Goal: Task Accomplishment & Management: Complete application form

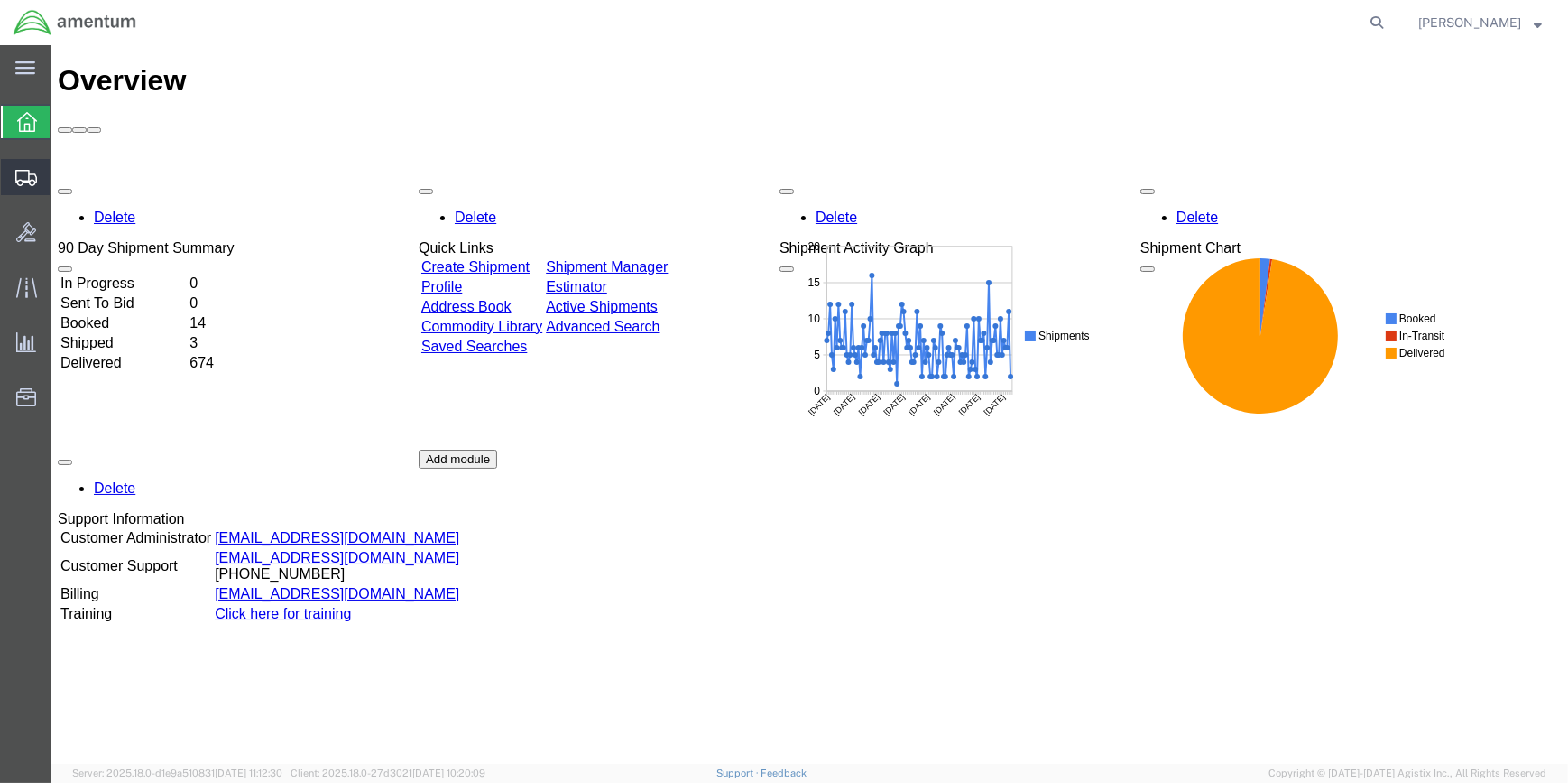
click at [0, 0] on span "Create Shipment" at bounding box center [0, 0] width 0 height 0
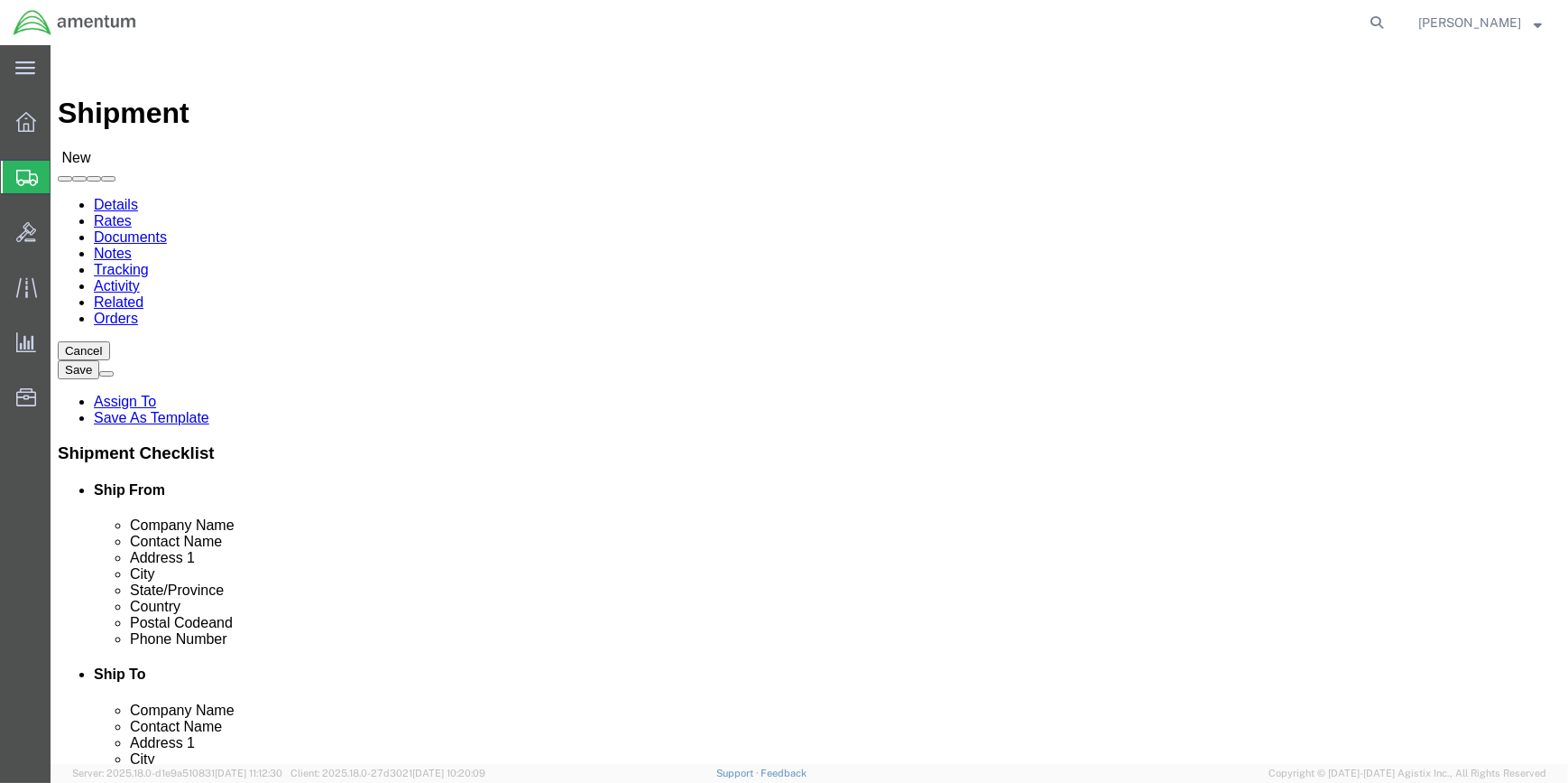
select select
type input "WSA"
select select "49914"
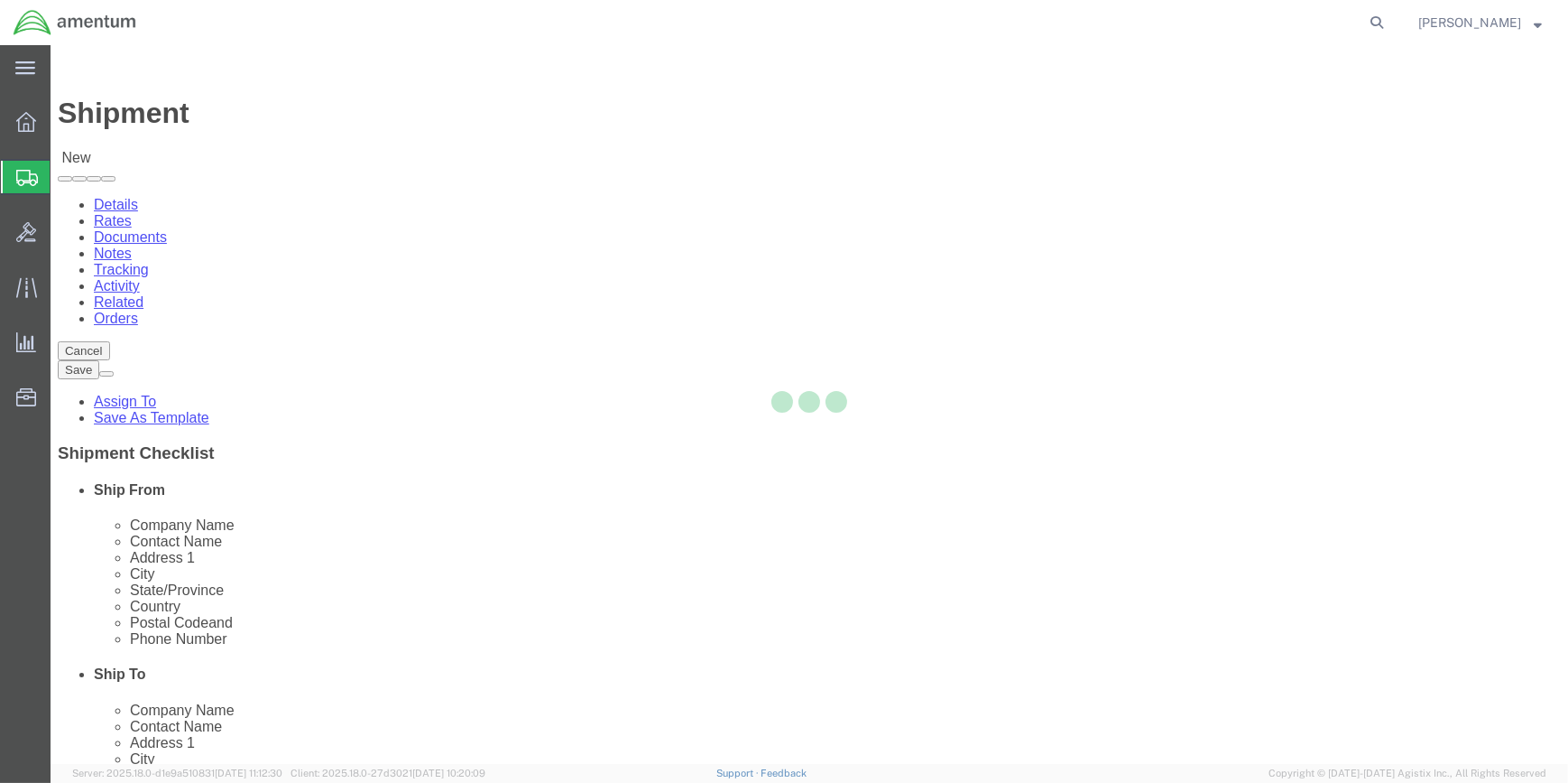
select select "[GEOGRAPHIC_DATA]"
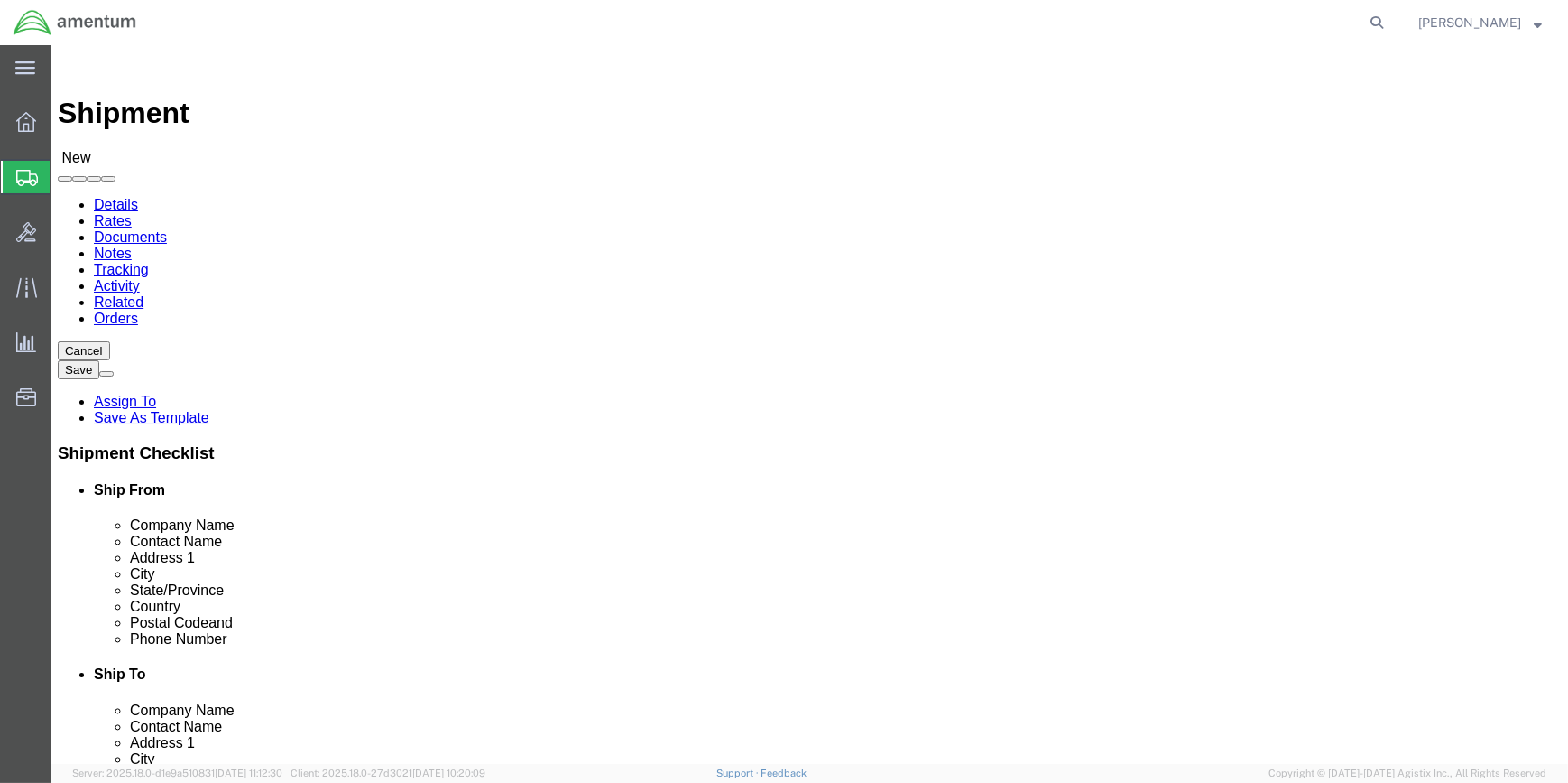
drag, startPoint x: 356, startPoint y: 372, endPoint x: 183, endPoint y: 358, distance: 173.6
click div "Contact Name"
type input "[PERSON_NAME]"
click input "text"
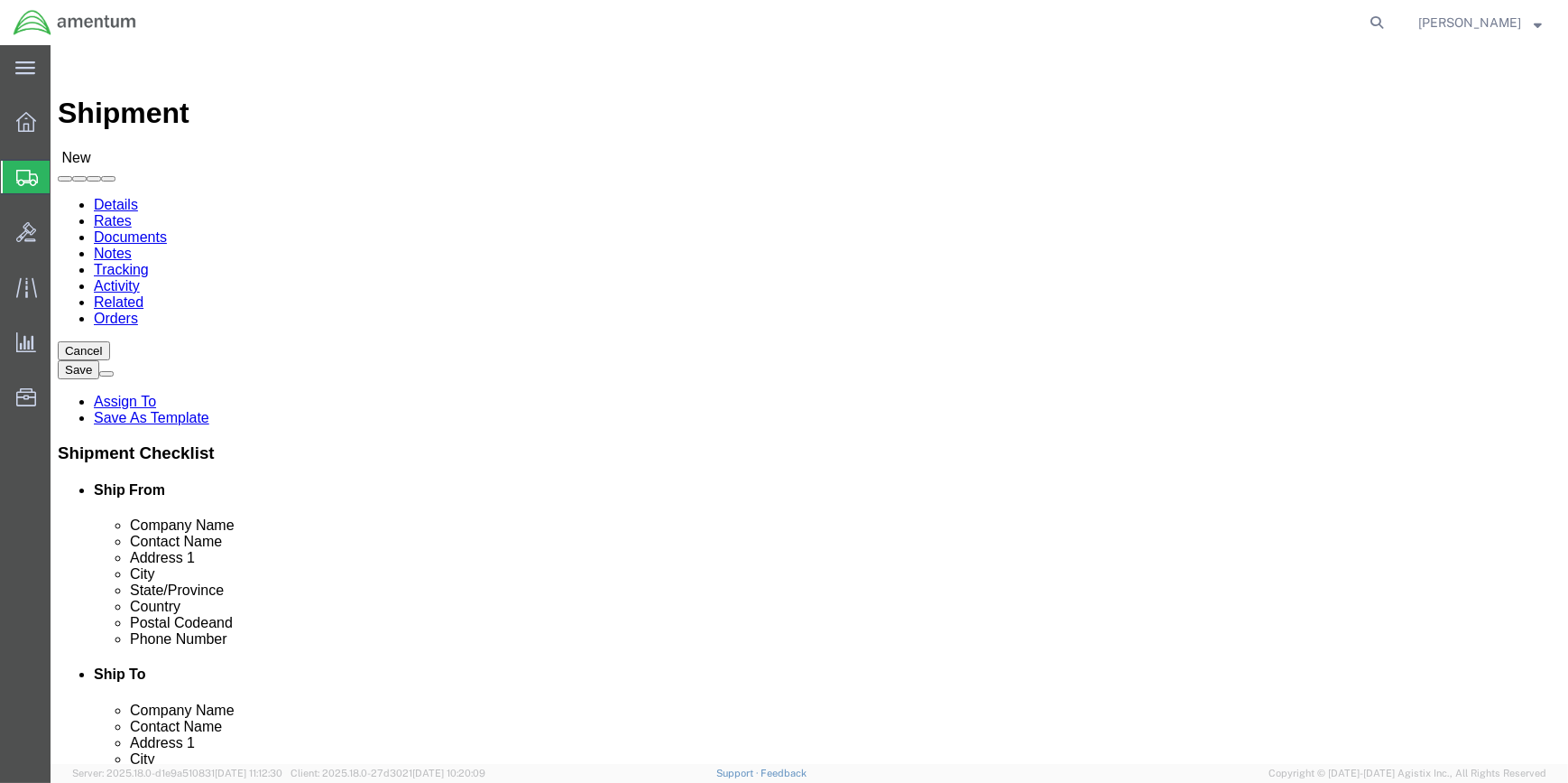
click input "[PHONE_NUMBER]"
type input "[PHONE_NUMBER]"
drag, startPoint x: 328, startPoint y: 645, endPoint x: 223, endPoint y: 631, distance: 105.9
click input "text"
click input "[PERSON_NAME][EMAIL_ADDRESS][DOMAIN_NAME]"
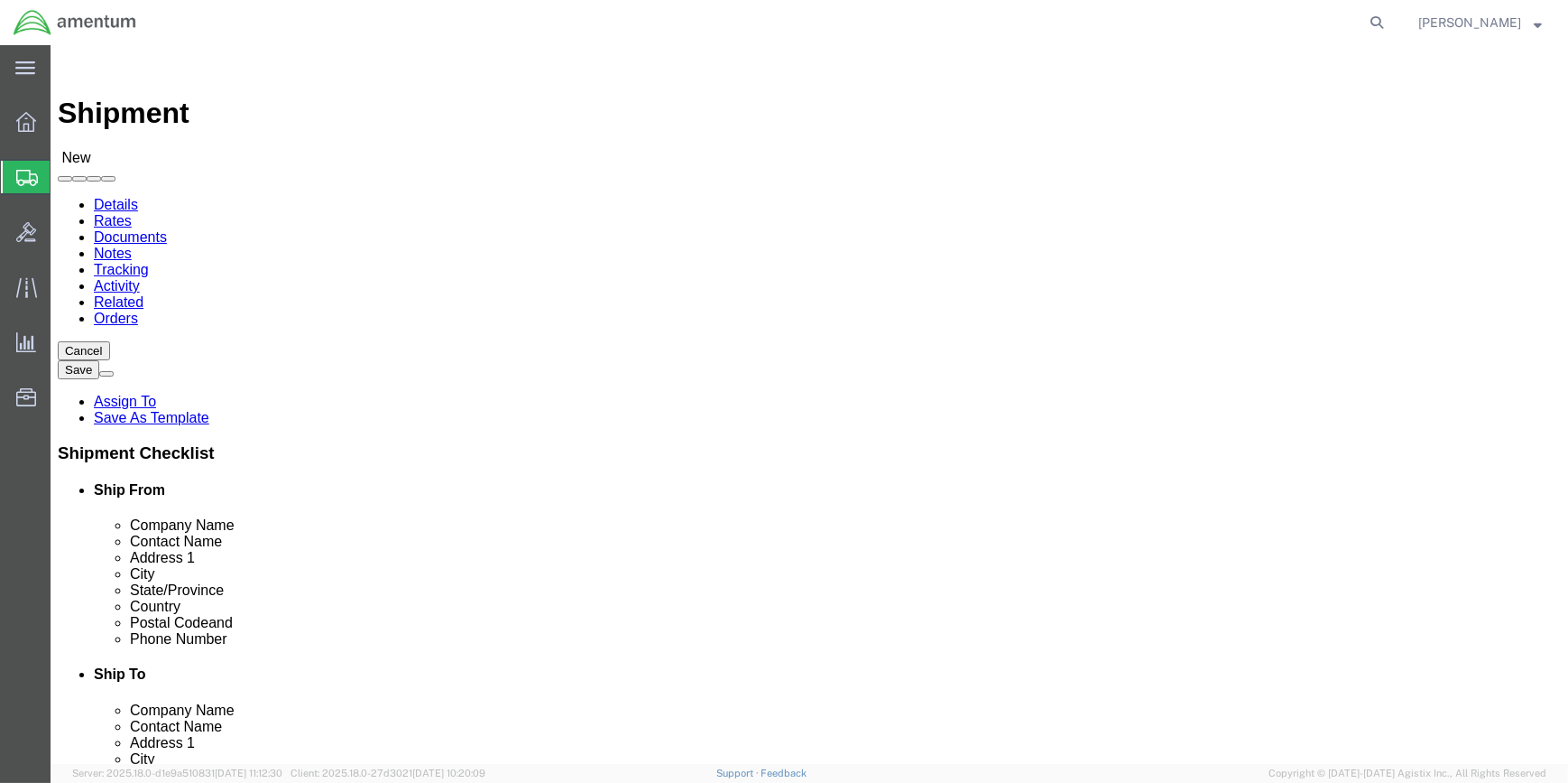
type input "[PERSON_NAME][EMAIL_ADDRESS][PERSON_NAME][DOMAIN_NAME]"
type input "EPL"
select select "49927"
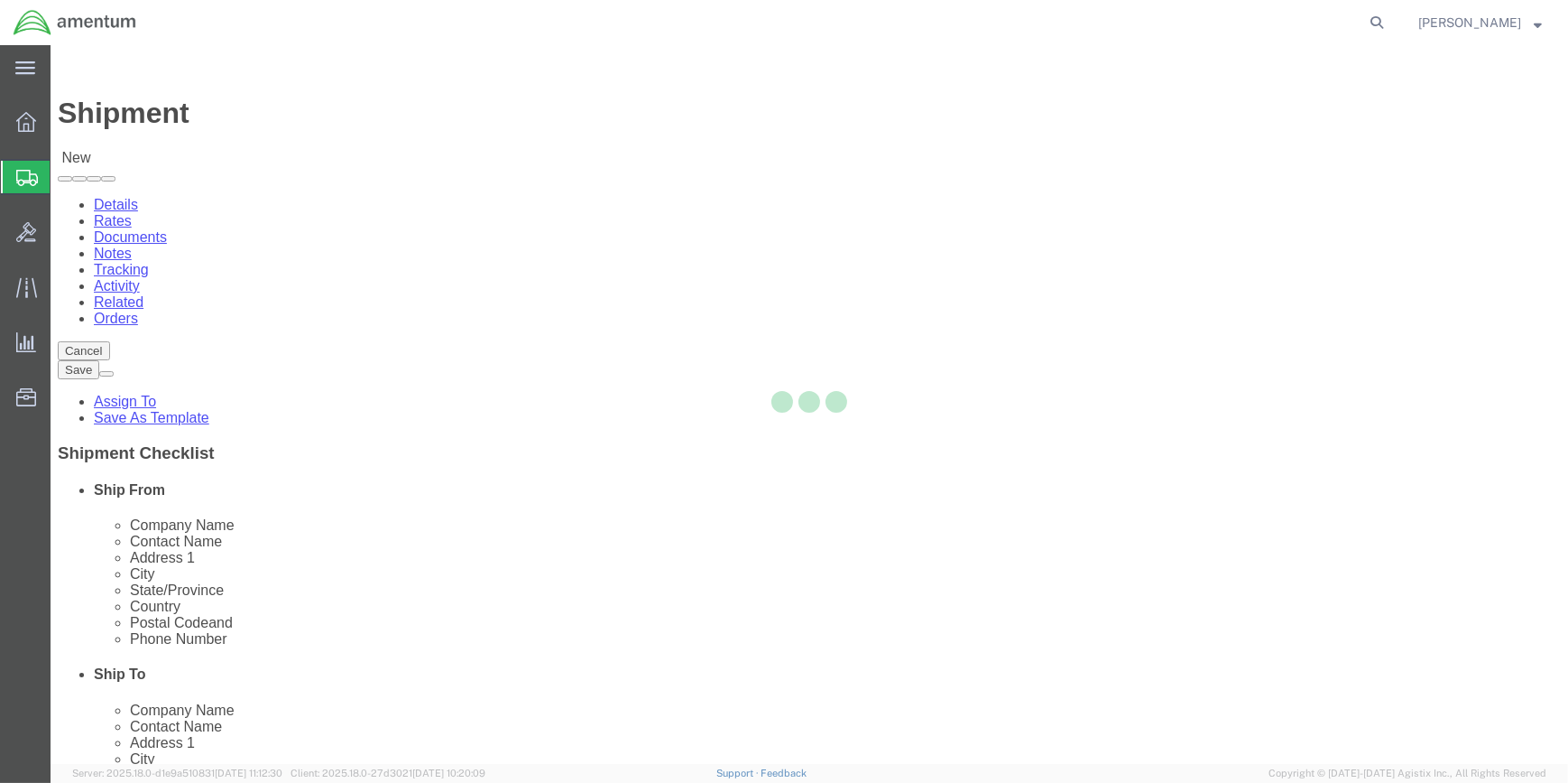
select select "NY"
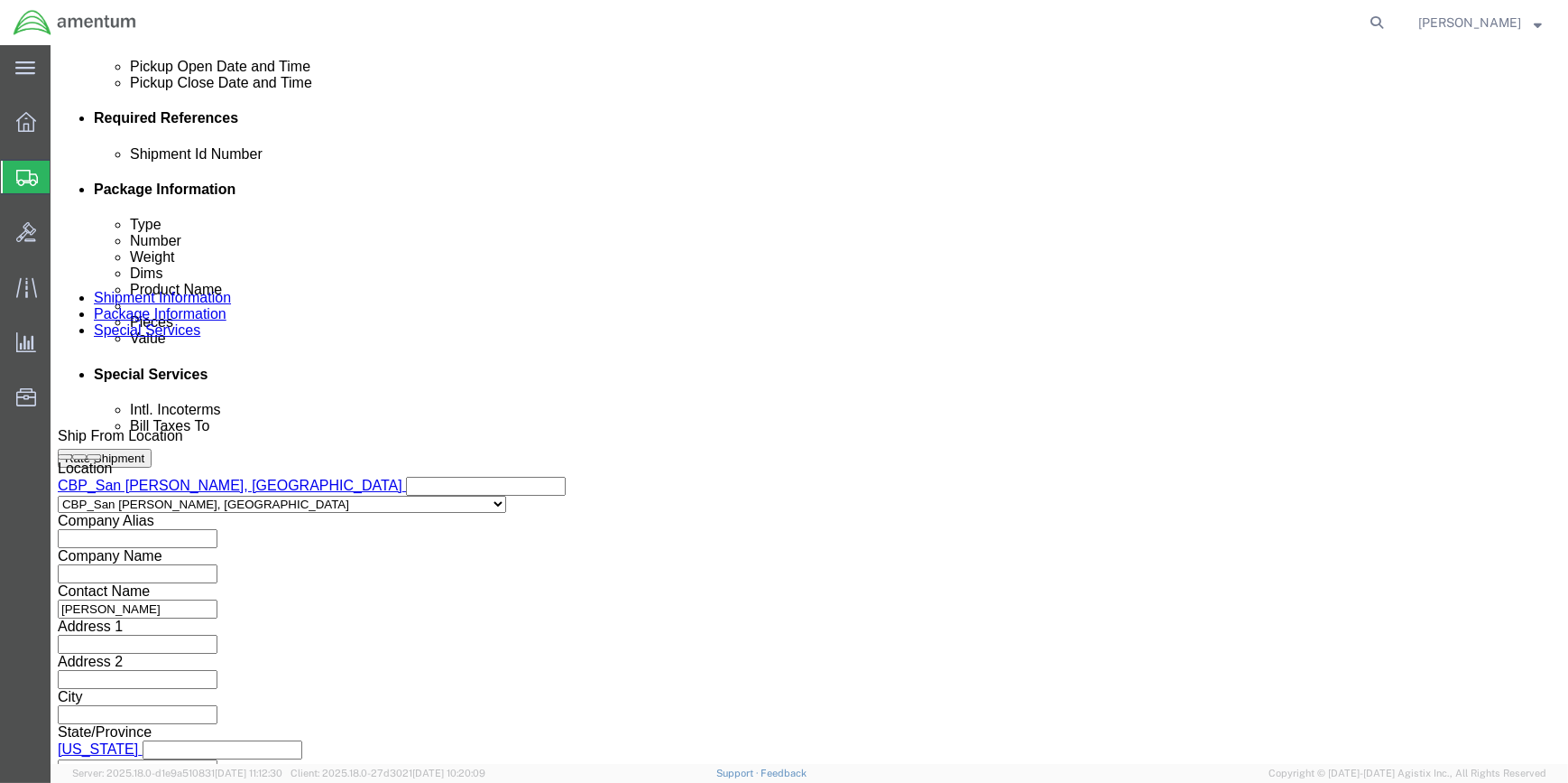
scroll to position [831, 0]
drag, startPoint x: 1105, startPoint y: 650, endPoint x: 621, endPoint y: 533, distance: 497.9
click button "Continue"
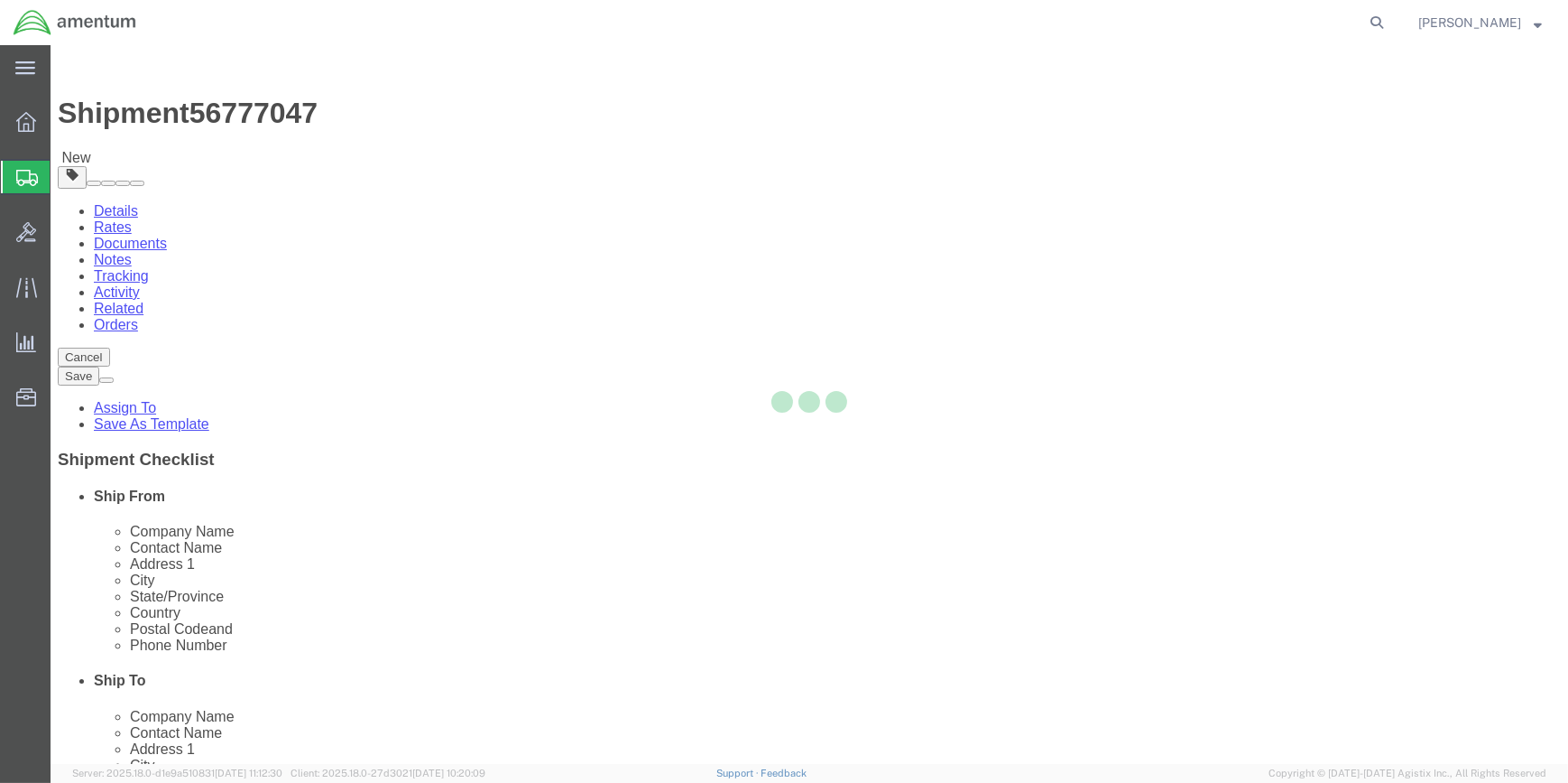
select select "CBOX"
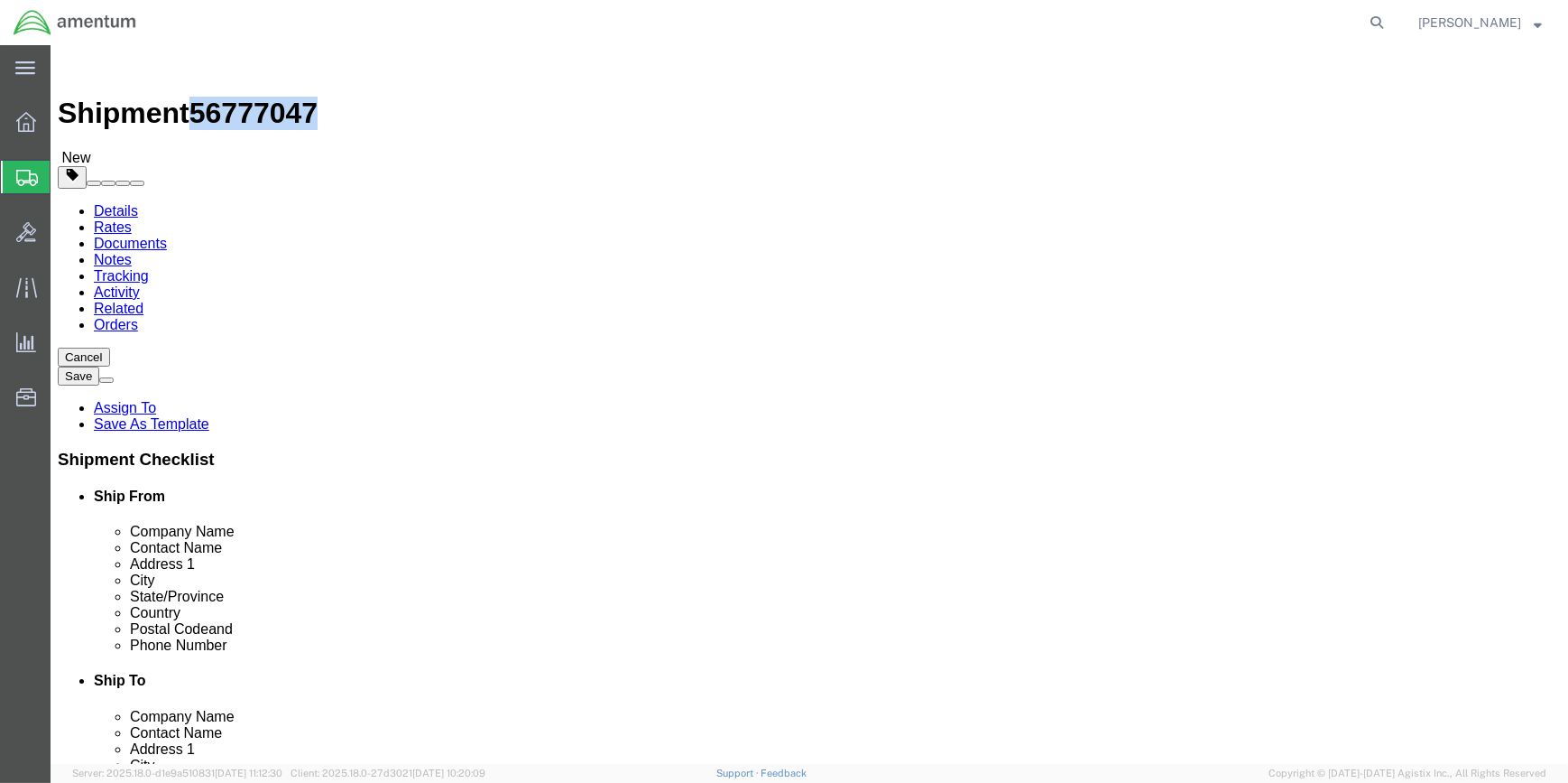
drag, startPoint x: 153, startPoint y: 17, endPoint x: 238, endPoint y: 22, distance: 85.1
click span "56777047"
copy span "56777047"
click icon
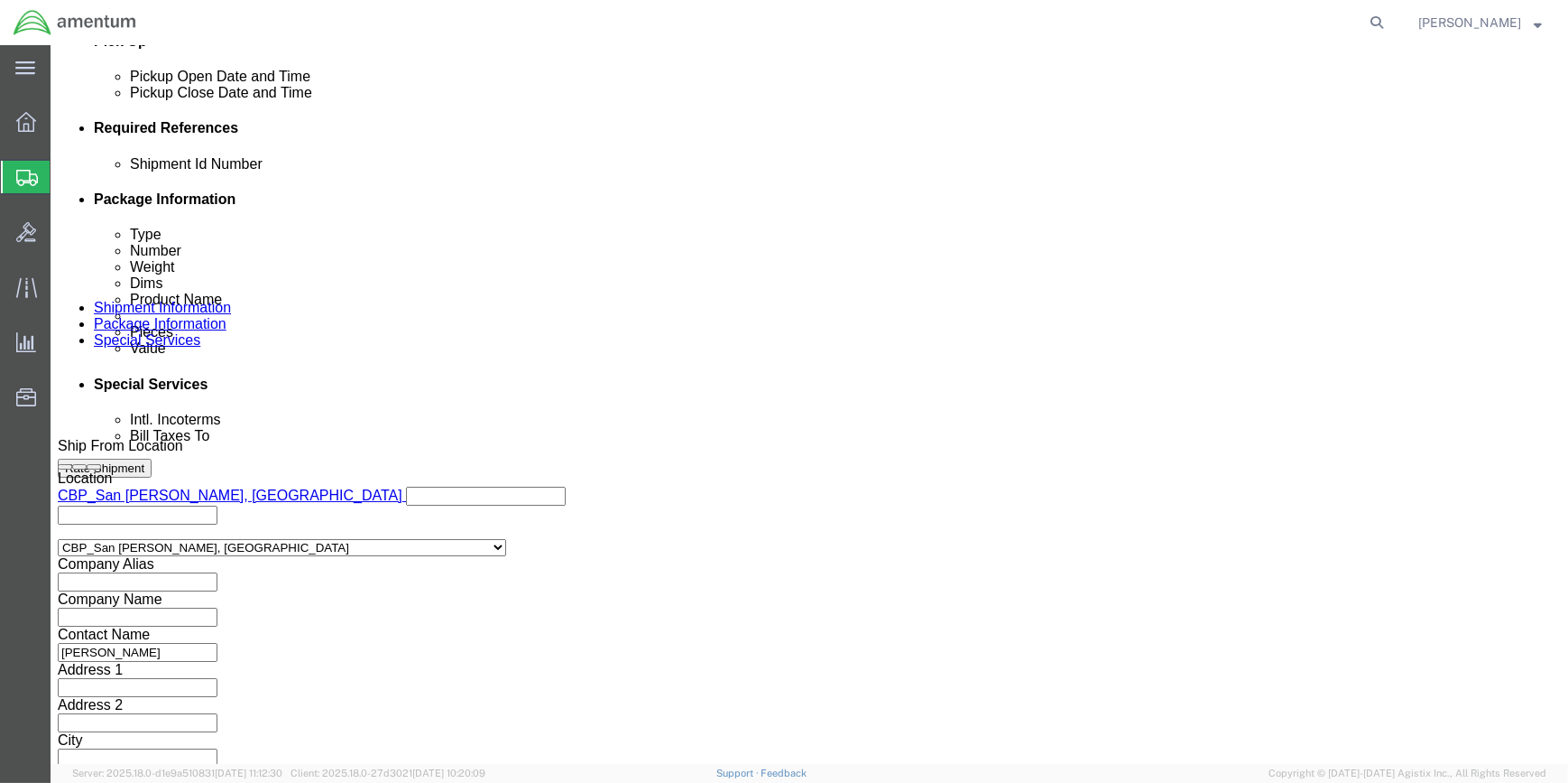
scroll to position [831, 0]
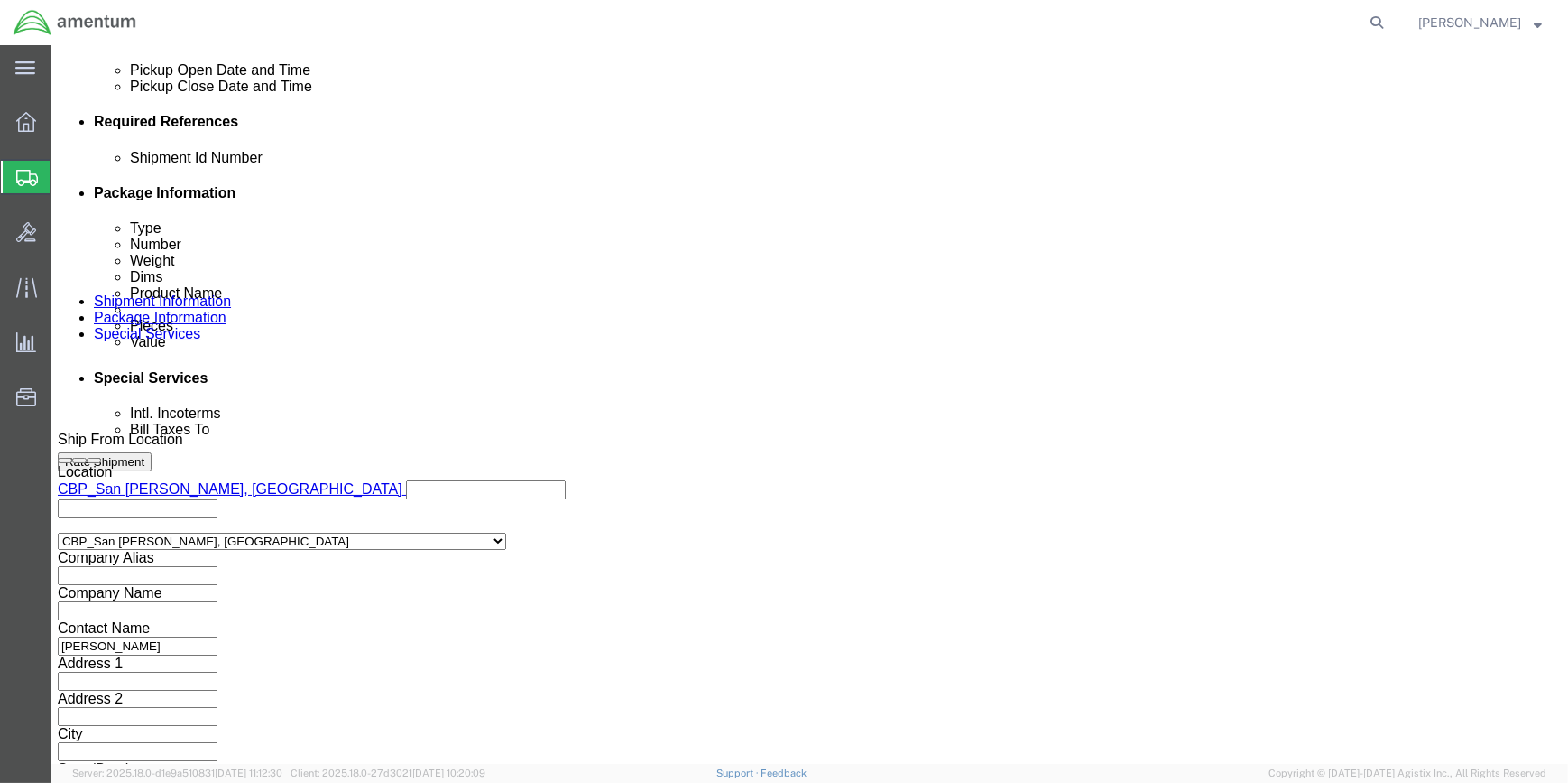
click input "text"
paste input "56777047"
type input "56777047"
click button "Add reference"
click select "Select Account Type Activity ID Airline Appointment Number ASN Batch Request # …"
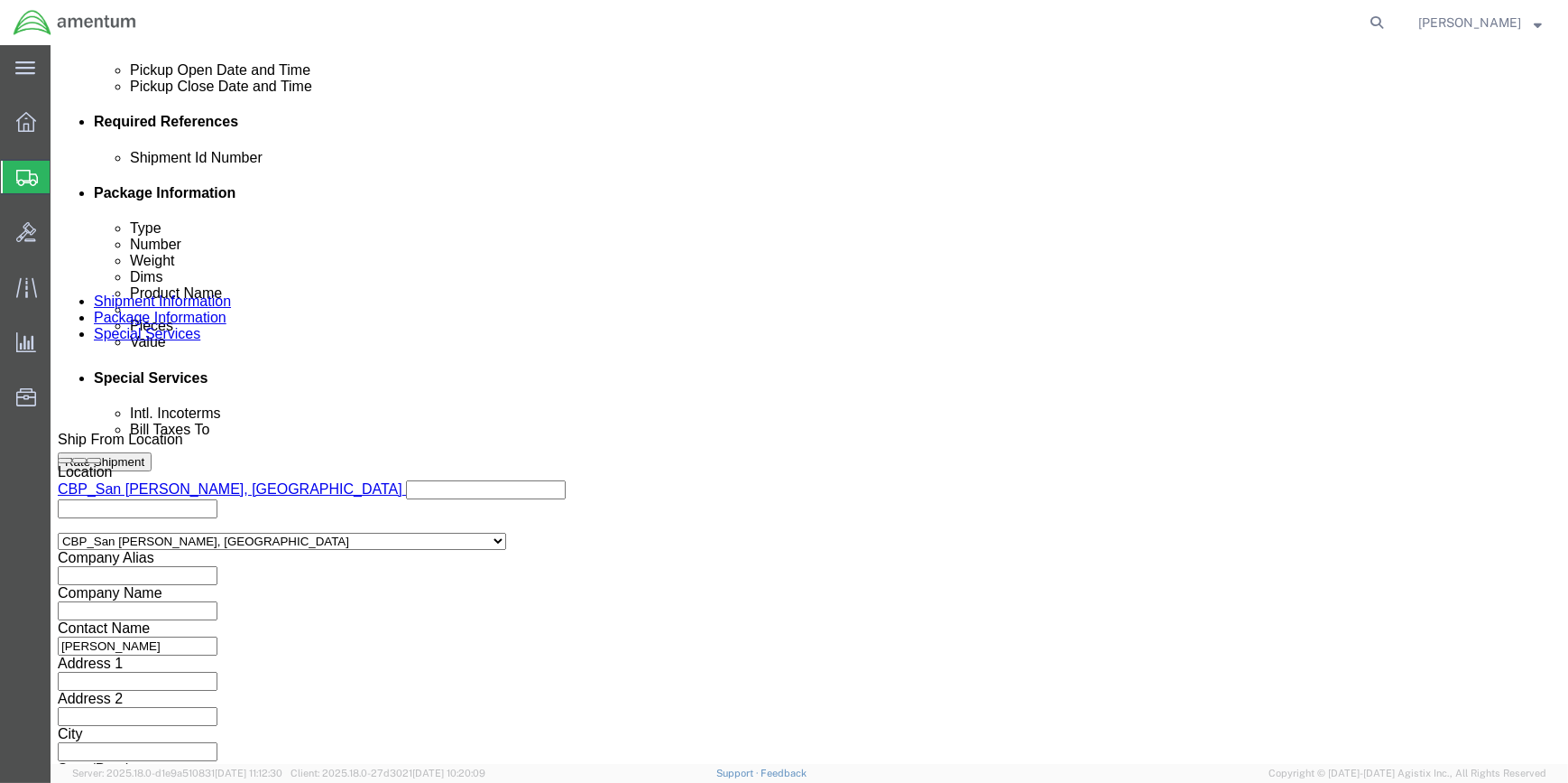
select select "CUSTREF"
click select "Select Account Type Activity ID Airline Appointment Number ASN Batch Request # …"
click input "text"
type input "329994"
click button "Add reference"
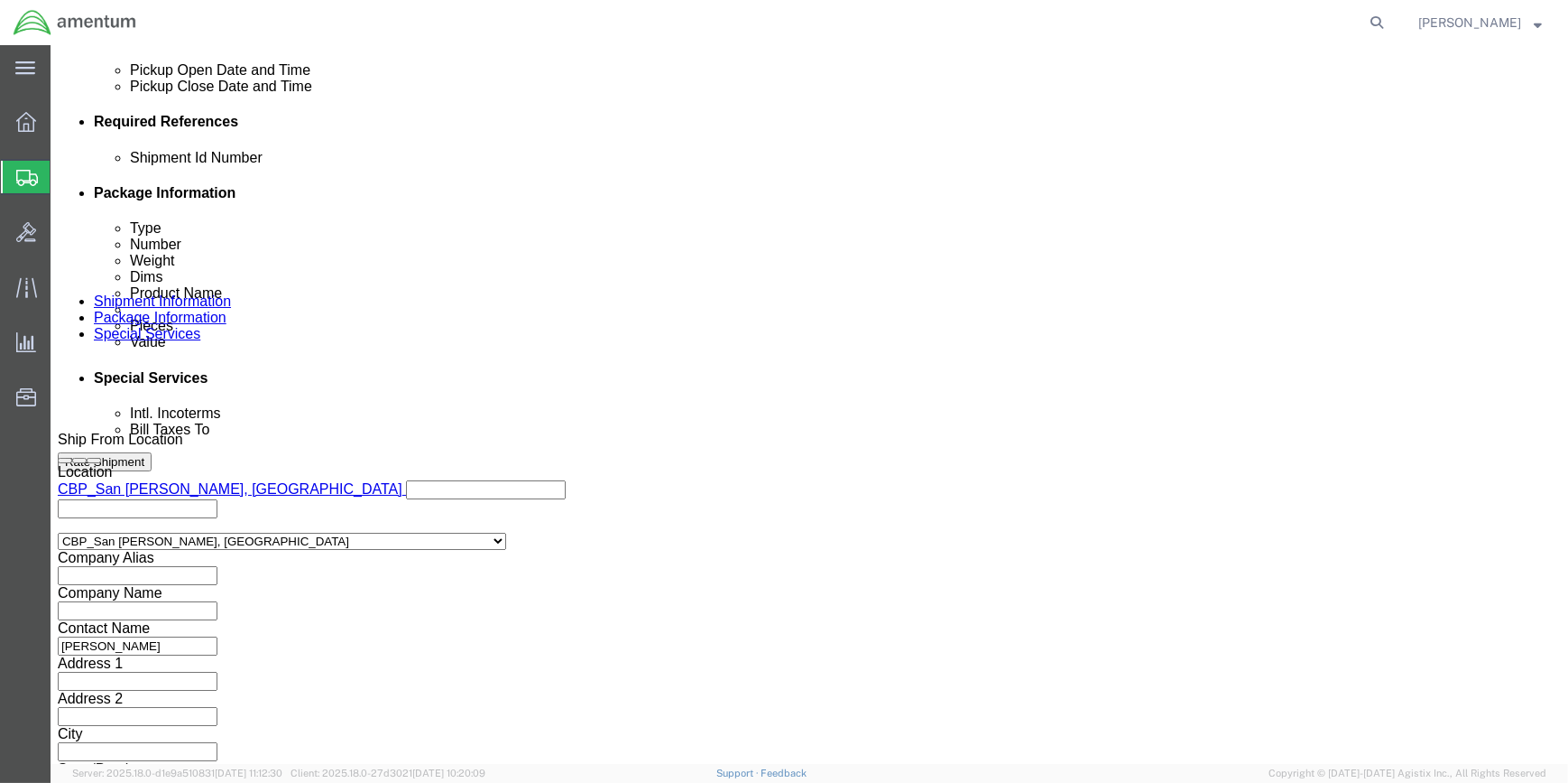
drag, startPoint x: 928, startPoint y: 279, endPoint x: 910, endPoint y: 292, distance: 22.2
click select "Select Account Type Activity ID Airline Appointment Number ASN Batch Request # …"
select select "DEPT"
click select "Select Account Type Activity ID Airline Appointment Number ASN Batch Request # …"
click input "text"
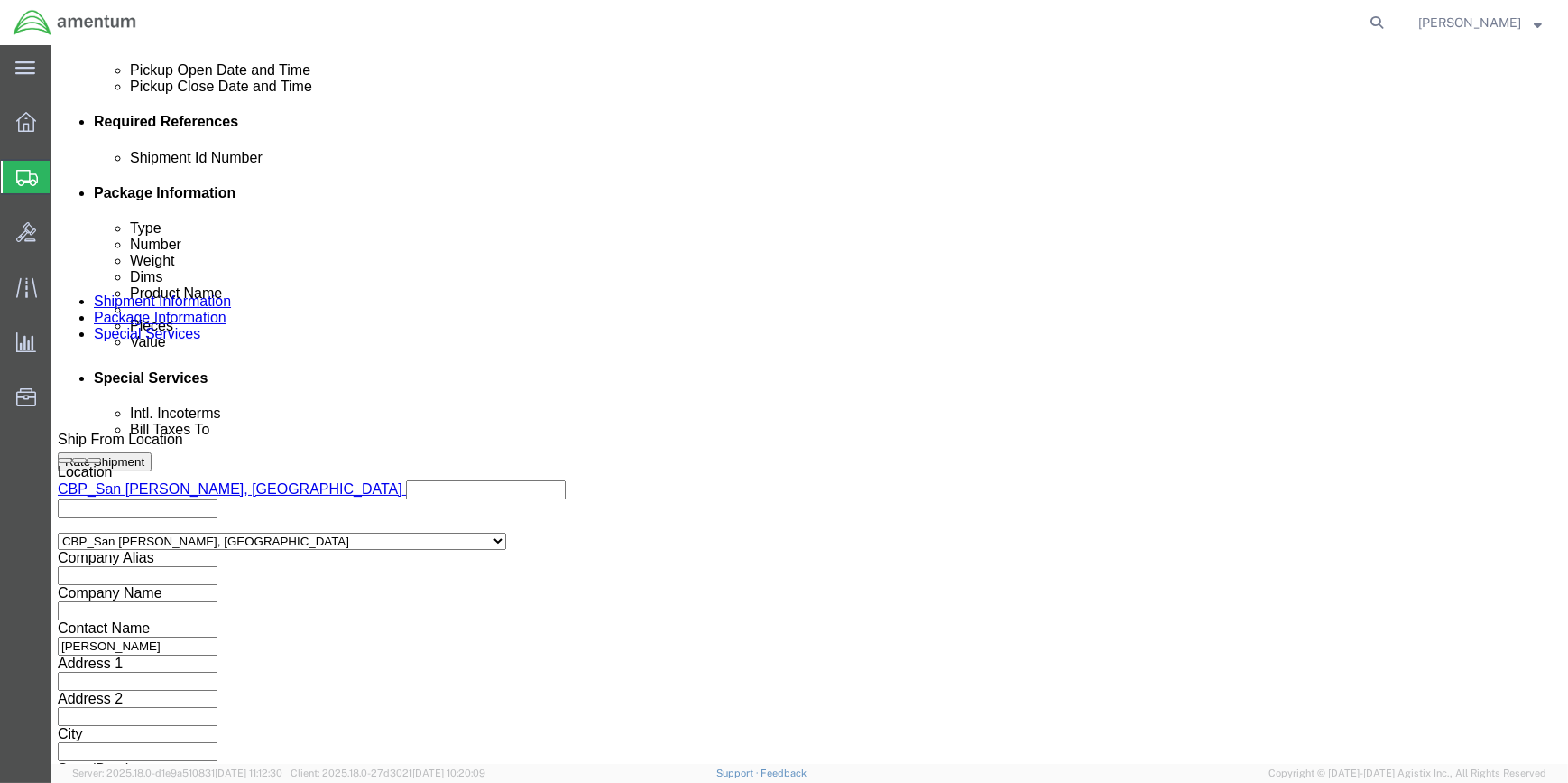
type input "CBP"
click button "Add reference"
click select "Select Account Type Activity ID Airline Appointment Number ASN Batch Request # …"
select select "PROJNUM"
click select "Select Account Type Activity ID Airline Appointment Number ASN Batch Request # …"
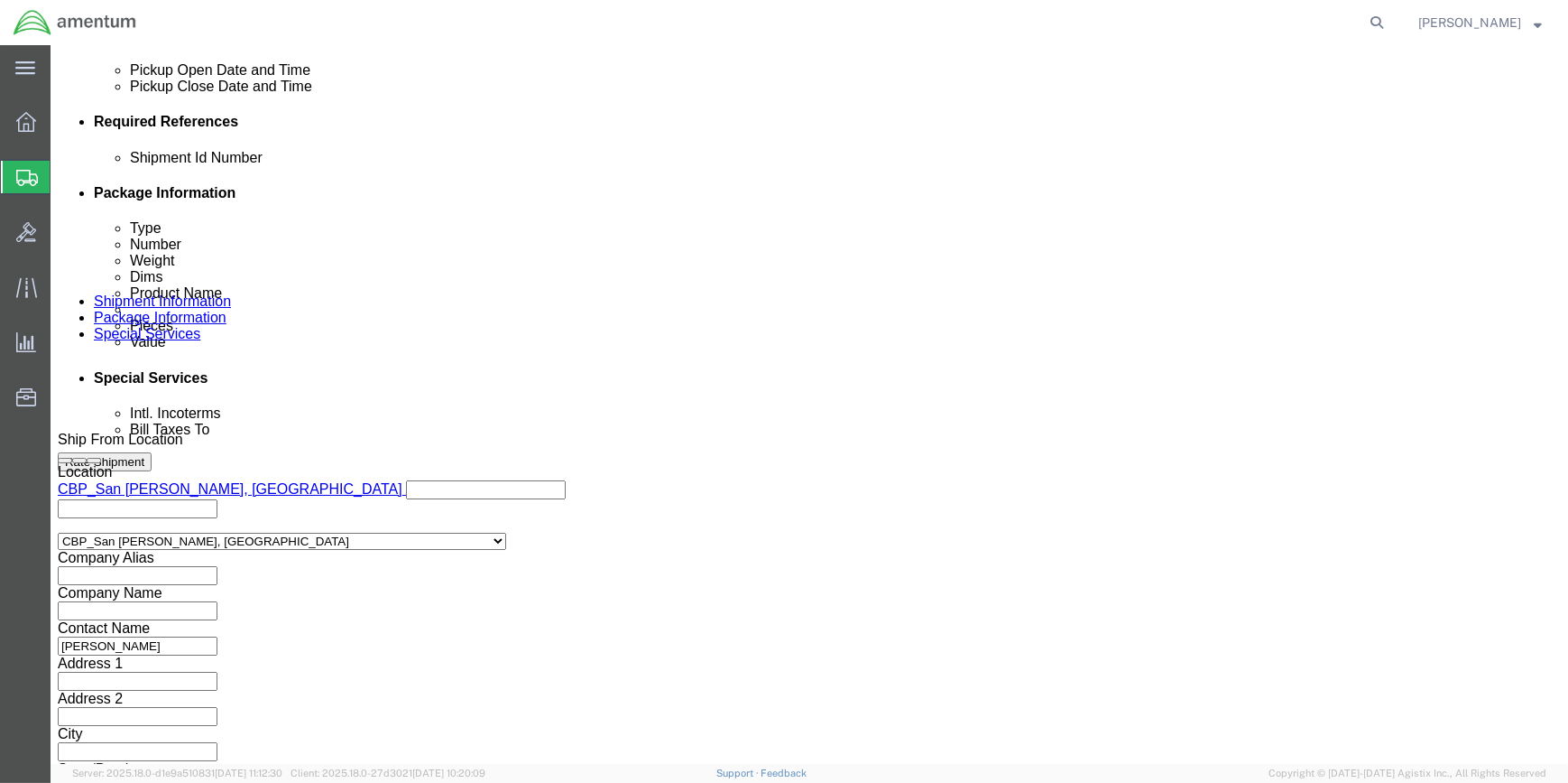
drag, startPoint x: 307, startPoint y: 315, endPoint x: 343, endPoint y: 312, distance: 36.1
click input "text"
type input "6118.03.03.2219.000.WSA.0000"
click button "Continue"
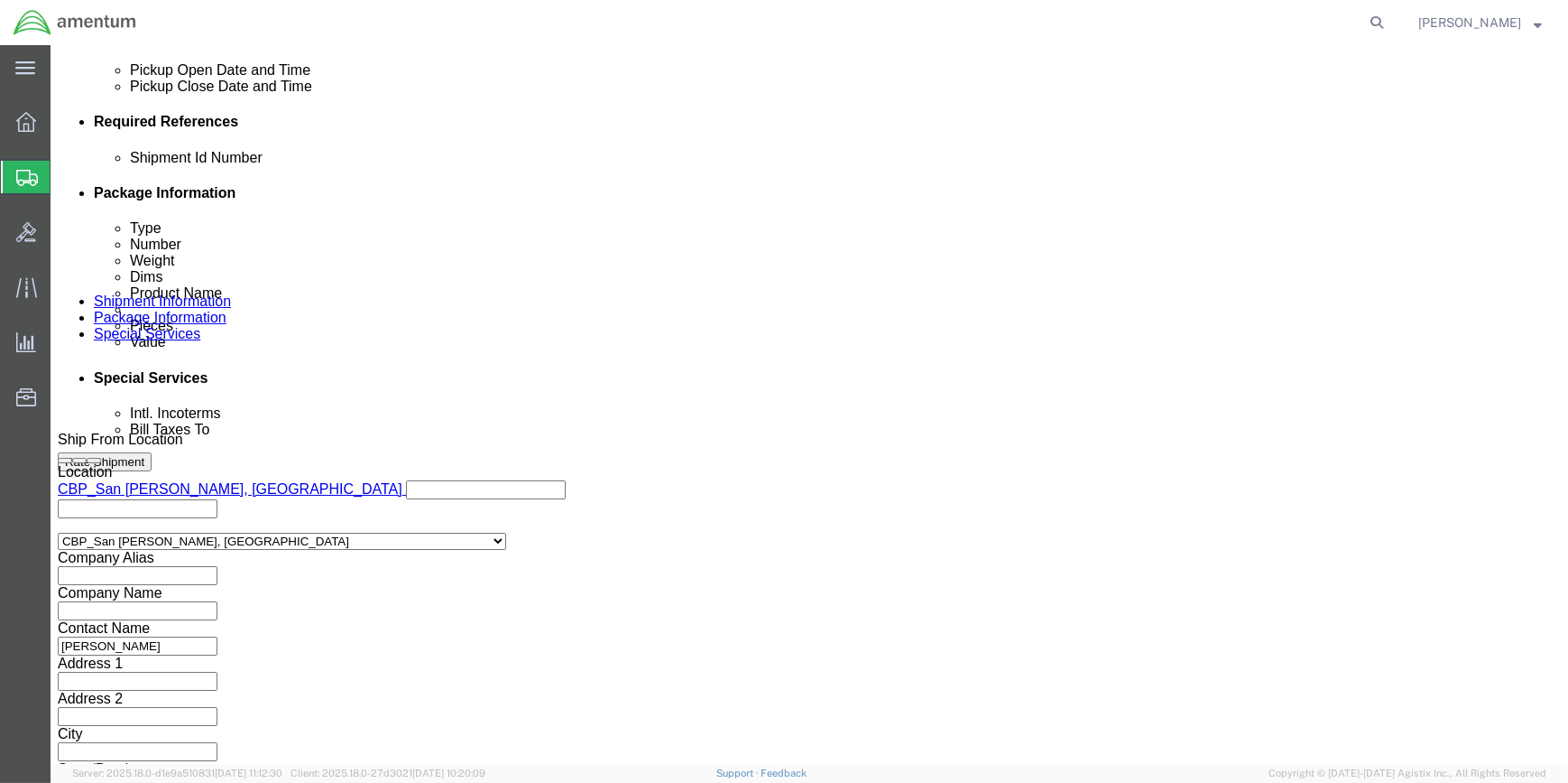
scroll to position [0, 0]
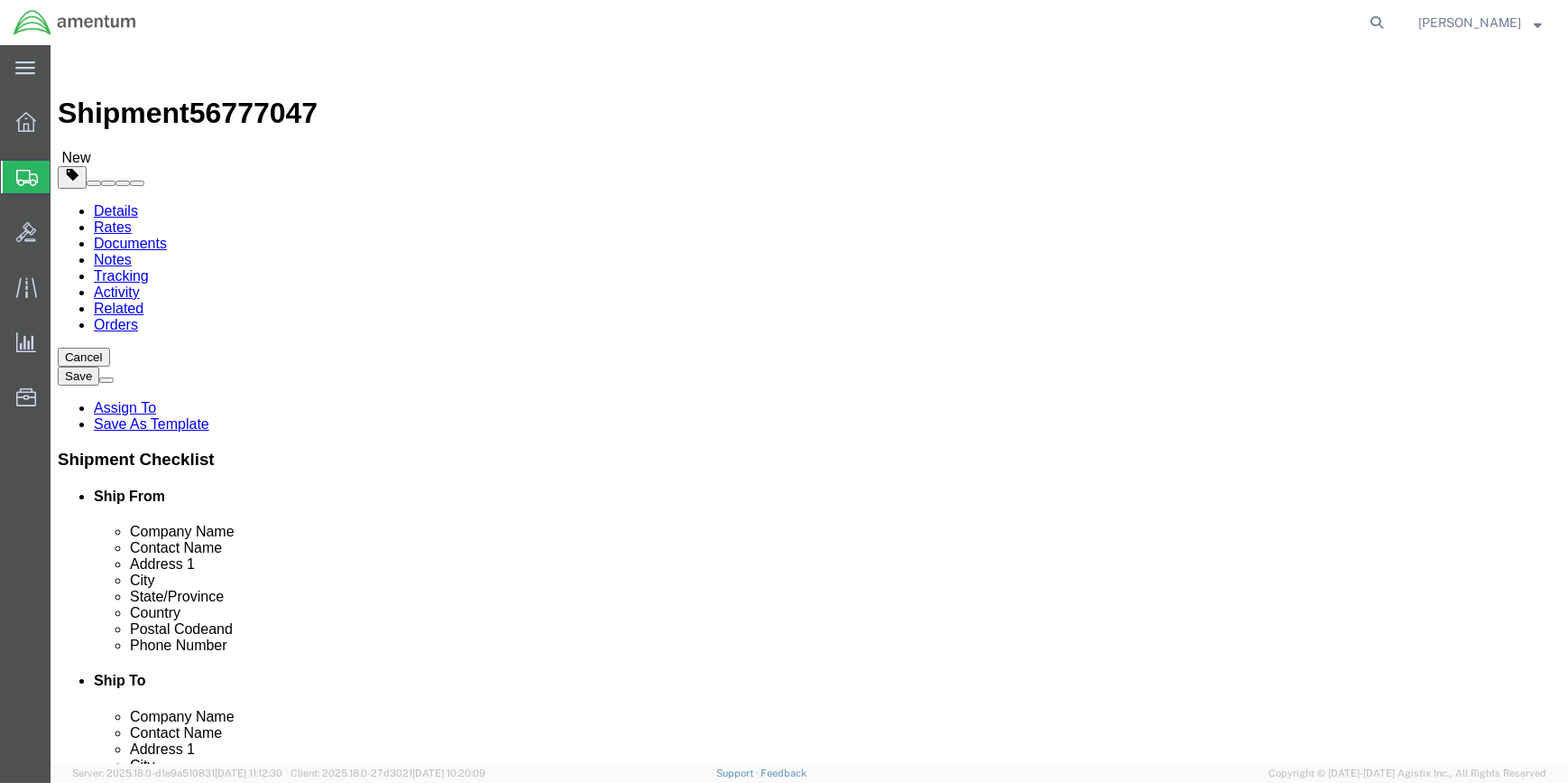
click input "text"
type input "28"
type input "12"
click input "0.00"
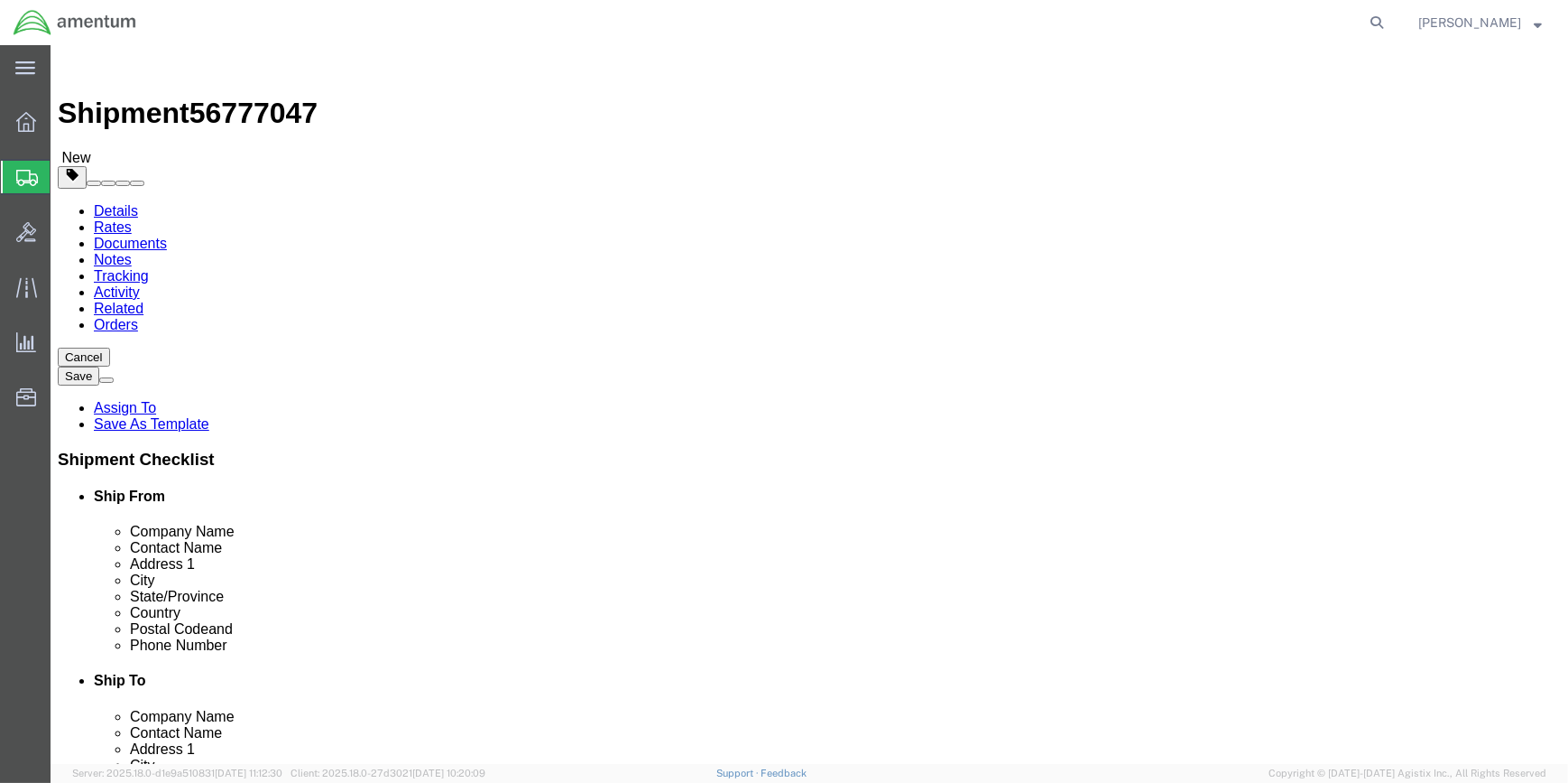
type input "0"
type input "50"
click span
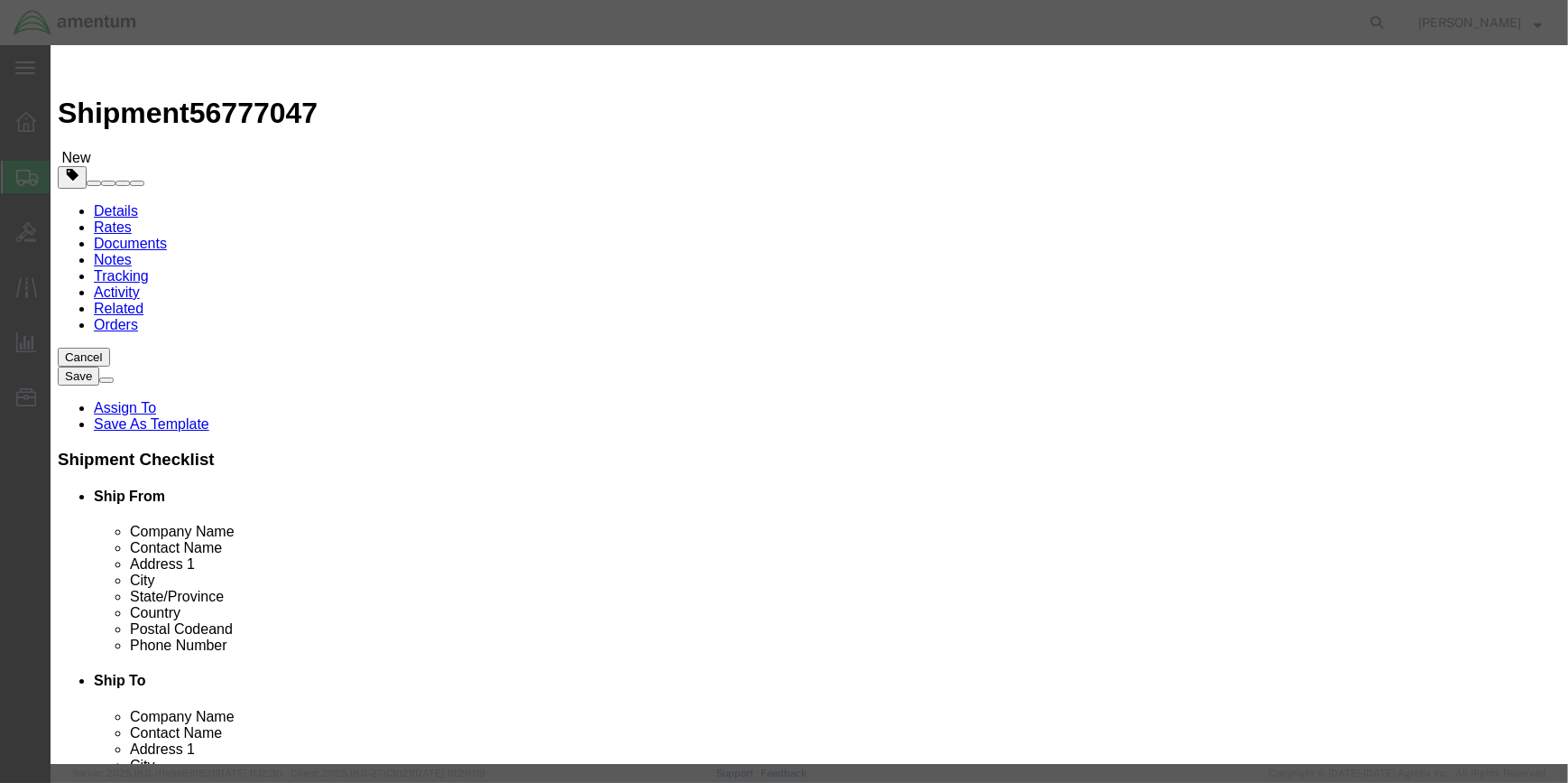
click input "text"
type input "PC12 MAIN WHEELL ASSY"
type input "1"
type input "2000"
click input "text"
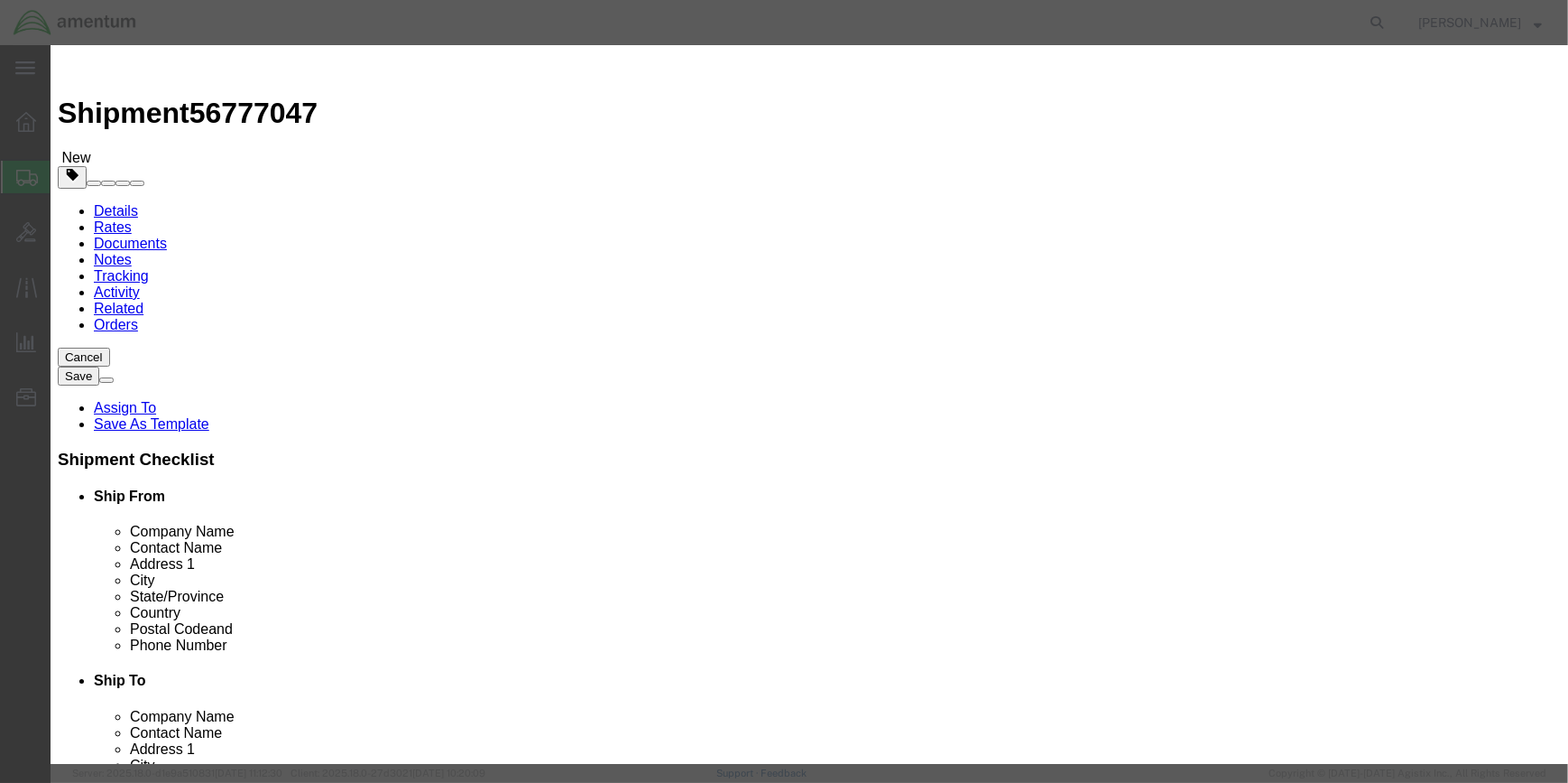
type input "1390"
click button "Save & Close"
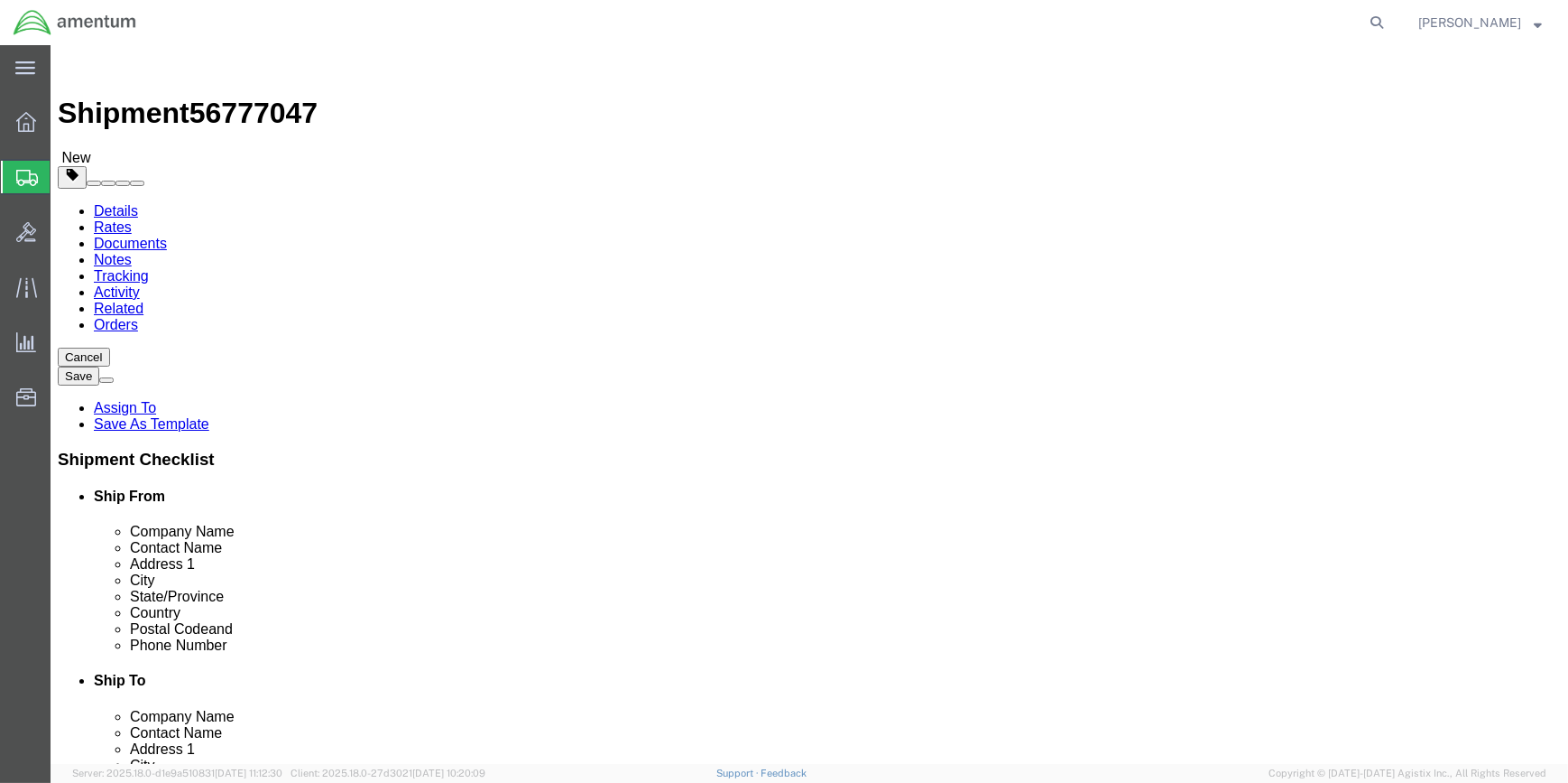
click button "Rate Shipment"
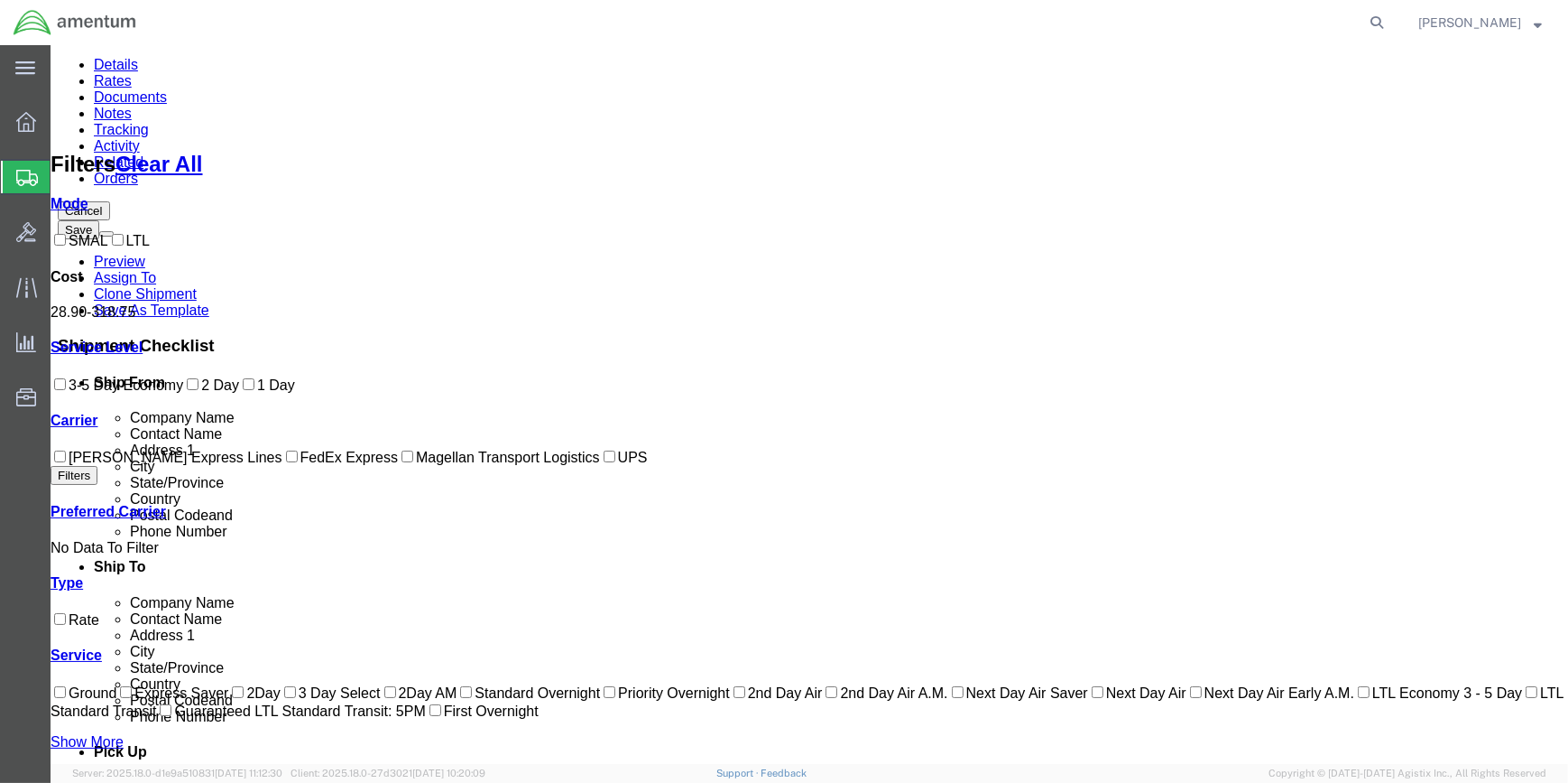
scroll to position [164, 0]
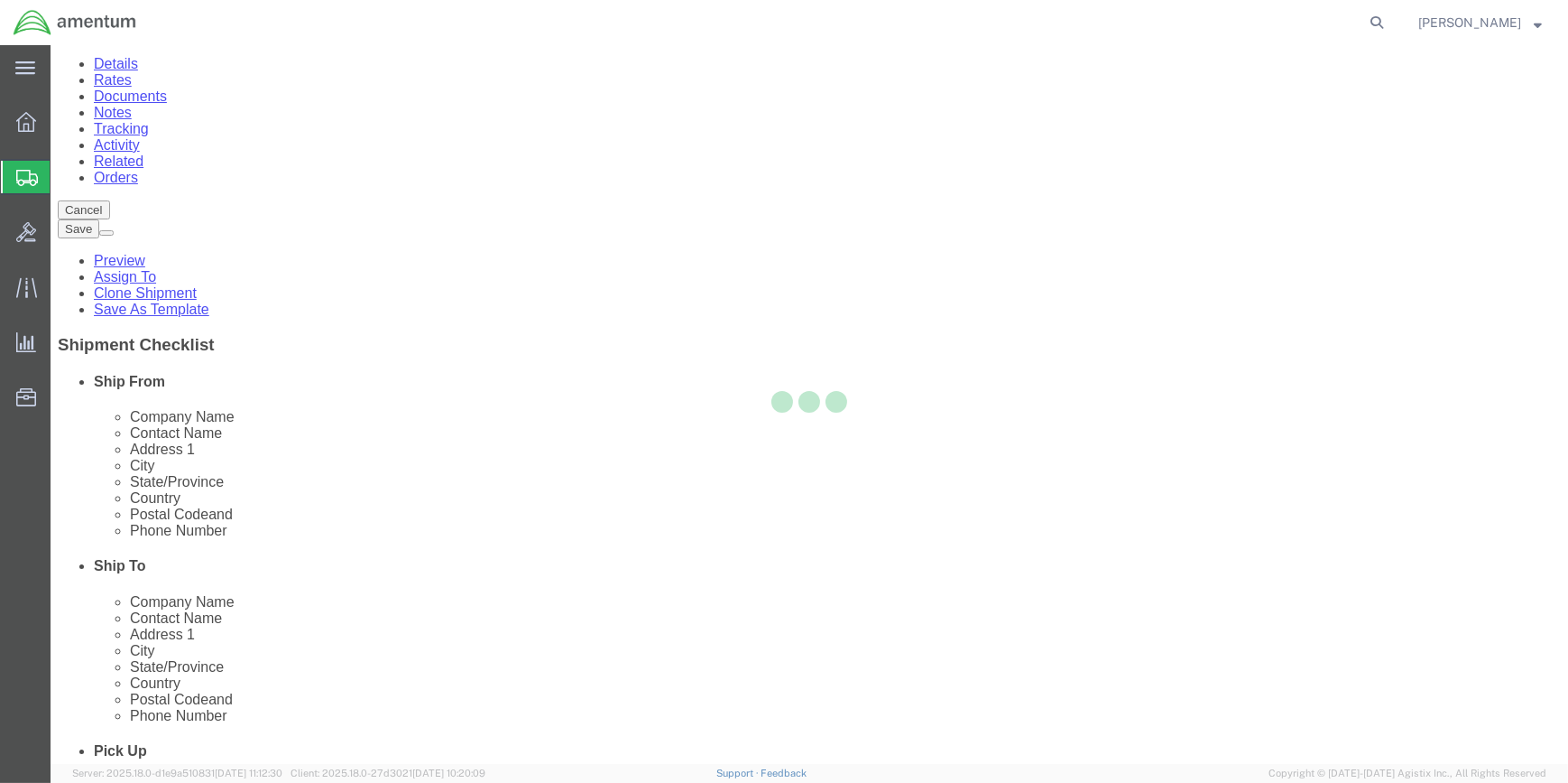
scroll to position [0, 0]
